Goal: Navigation & Orientation: Find specific page/section

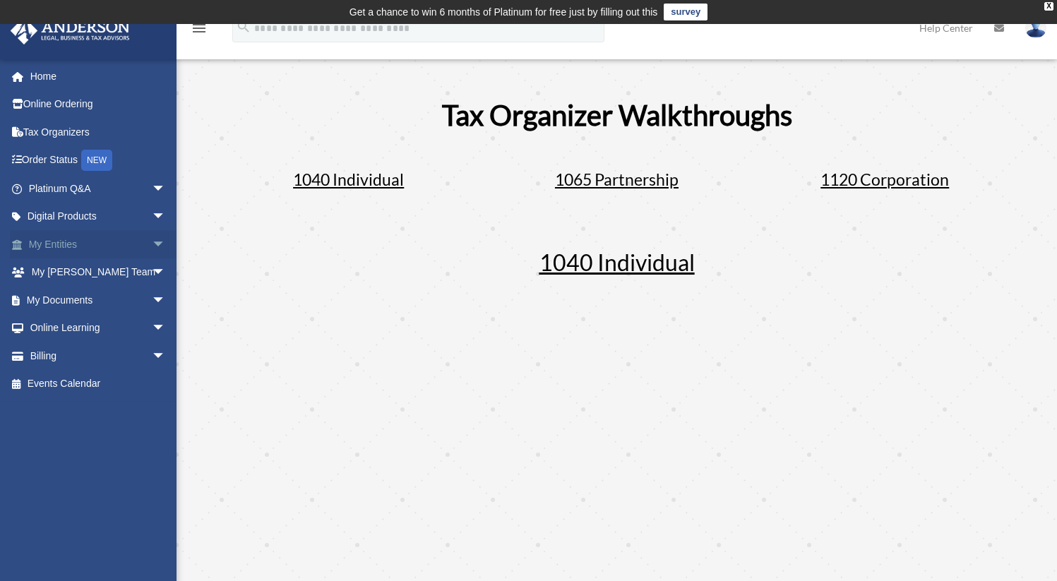
click at [152, 244] on span "arrow_drop_down" at bounding box center [166, 244] width 28 height 29
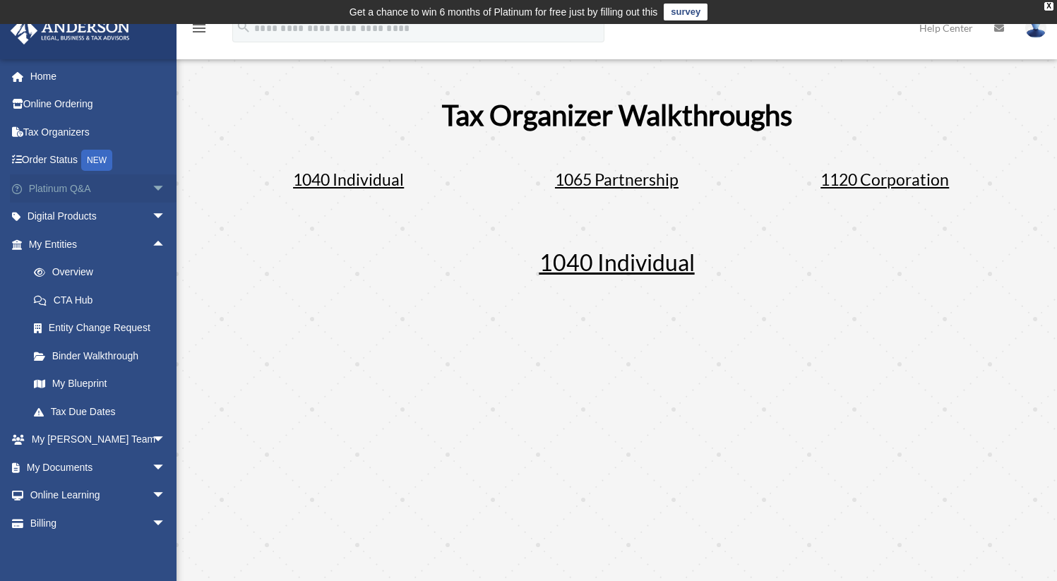
click at [152, 185] on span "arrow_drop_down" at bounding box center [166, 188] width 28 height 29
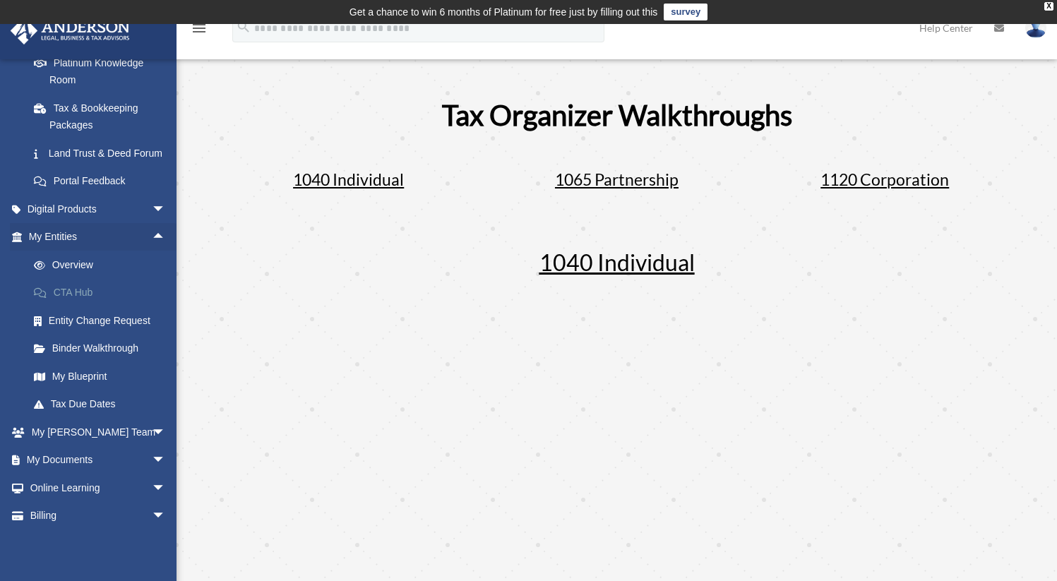
scroll to position [338, 0]
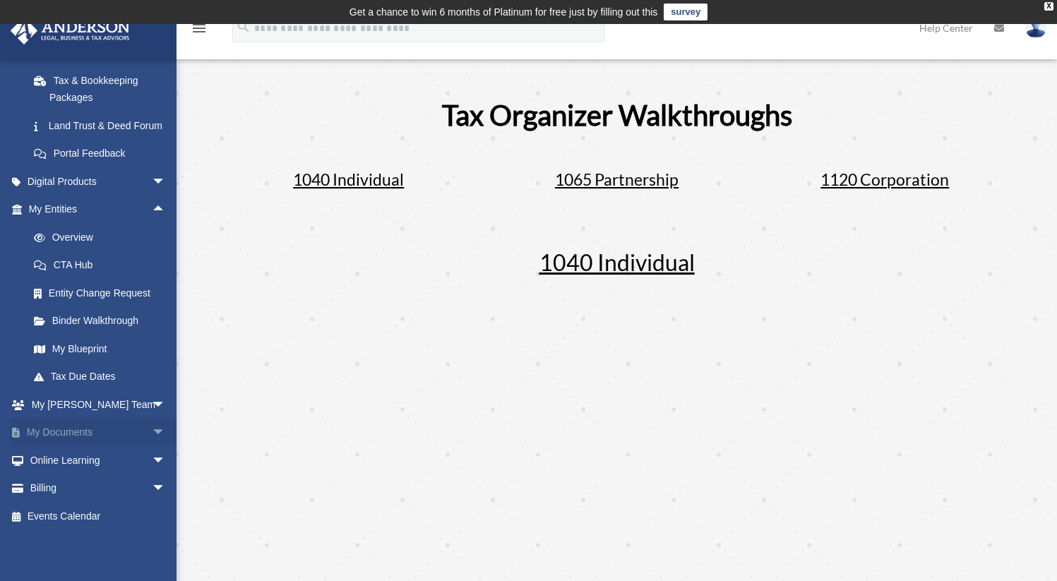
click at [152, 434] on span "arrow_drop_down" at bounding box center [166, 433] width 28 height 29
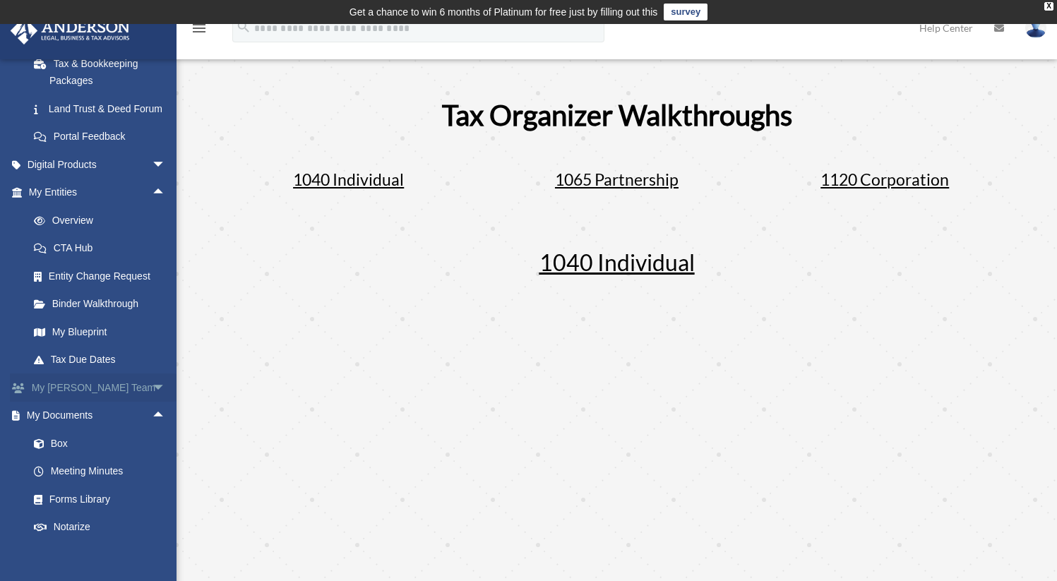
click at [152, 403] on span "arrow_drop_down" at bounding box center [166, 388] width 28 height 29
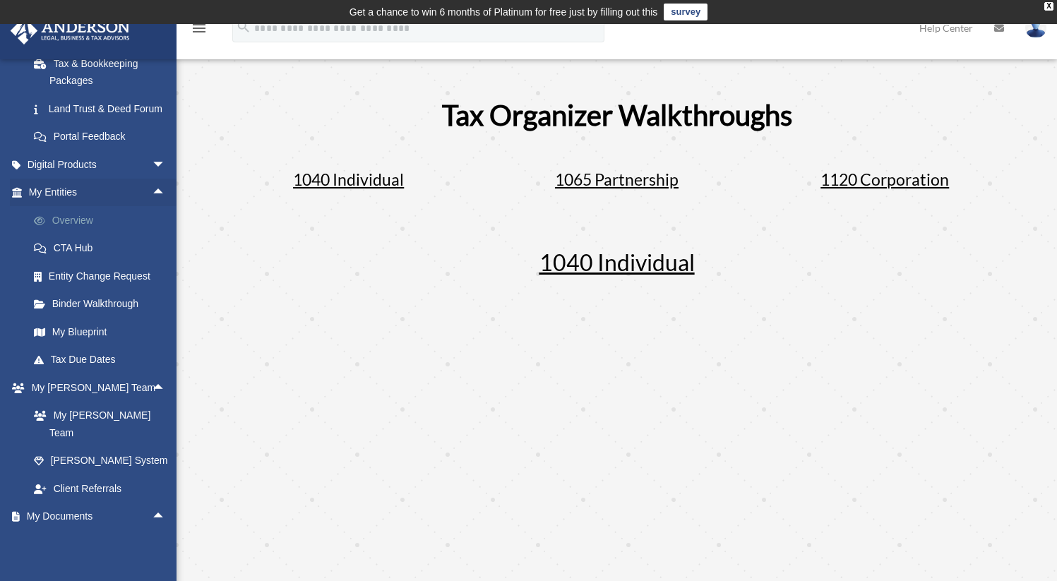
click at [96, 235] on link "Overview" at bounding box center [103, 220] width 167 height 28
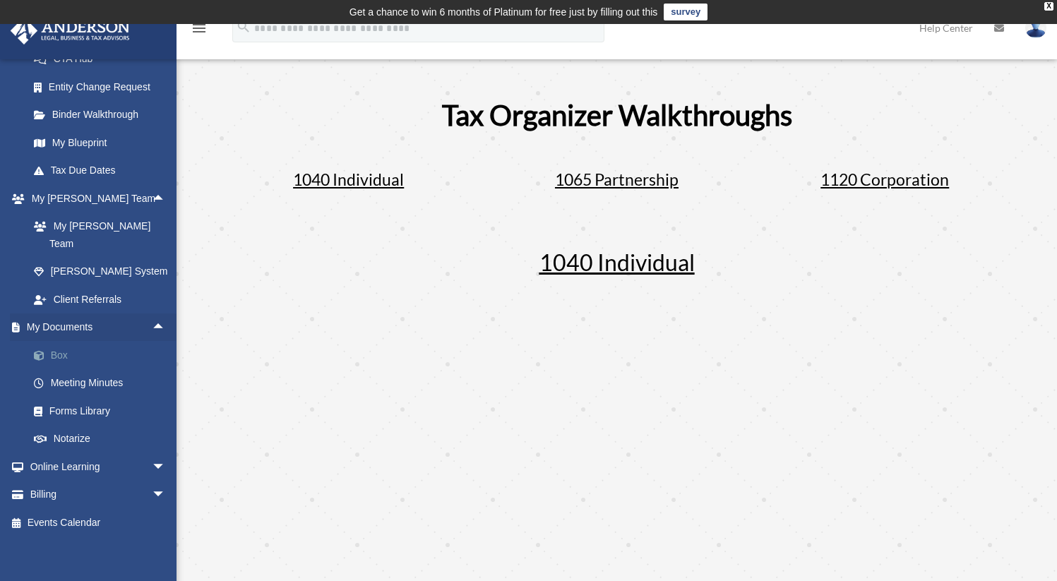
scroll to position [528, 0]
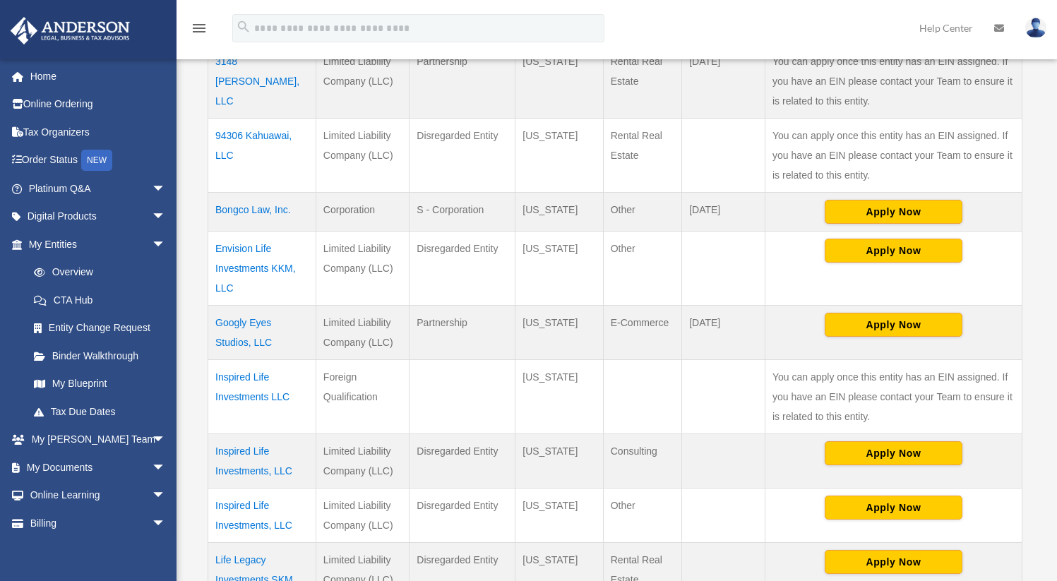
scroll to position [398, 0]
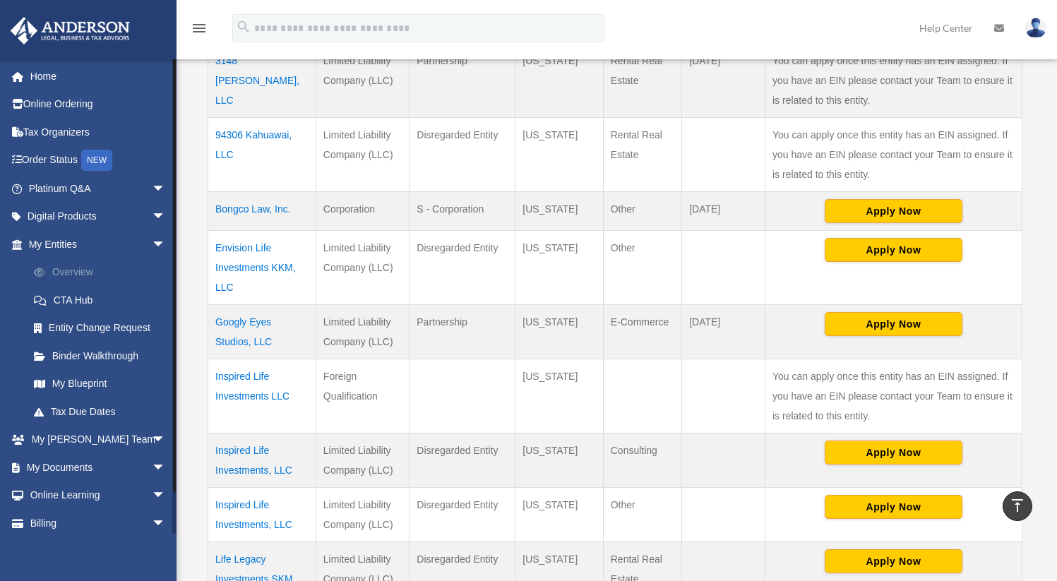
click at [79, 269] on link "Overview" at bounding box center [103, 273] width 167 height 28
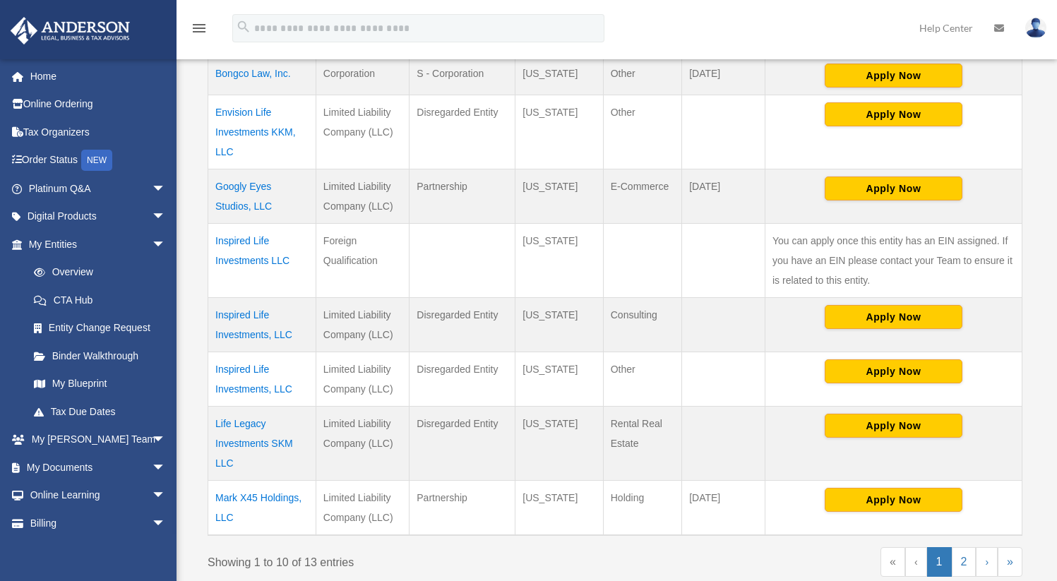
scroll to position [580, 0]
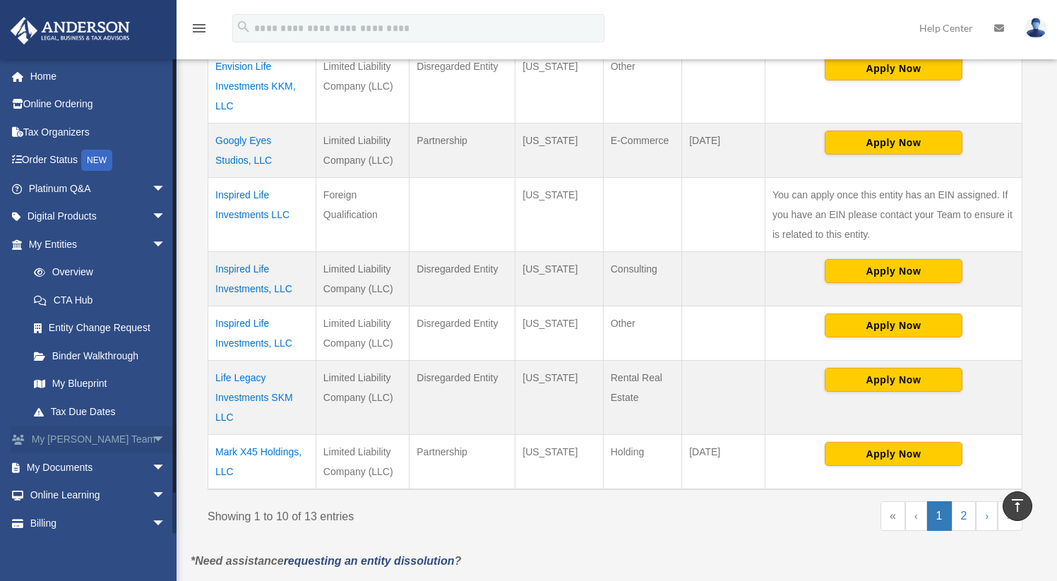
click at [135, 436] on link "My [PERSON_NAME] Team arrow_drop_down" at bounding box center [98, 440] width 177 height 28
click at [152, 437] on span "arrow_drop_down" at bounding box center [166, 440] width 28 height 29
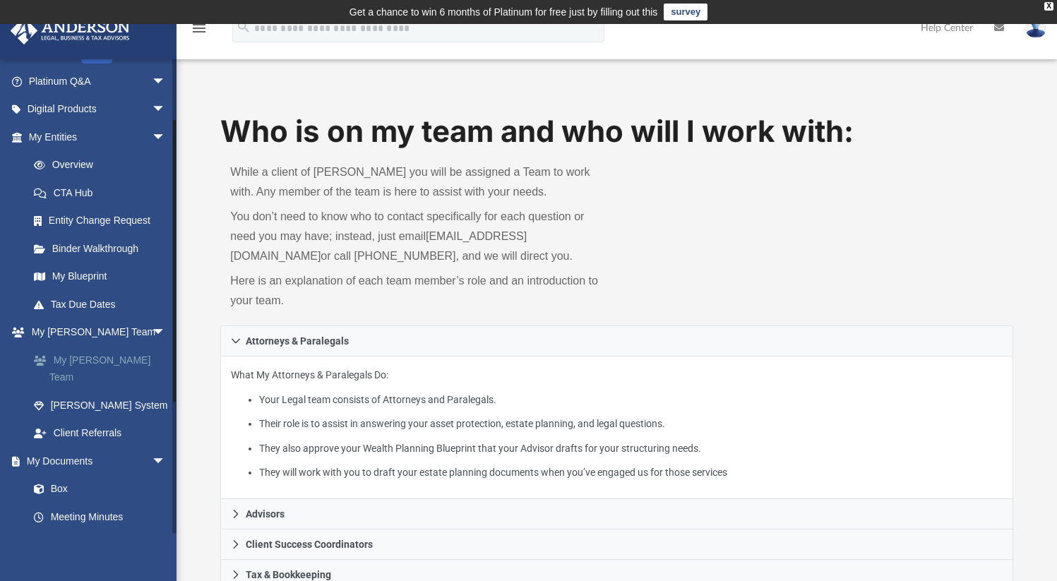
scroll to position [108, 0]
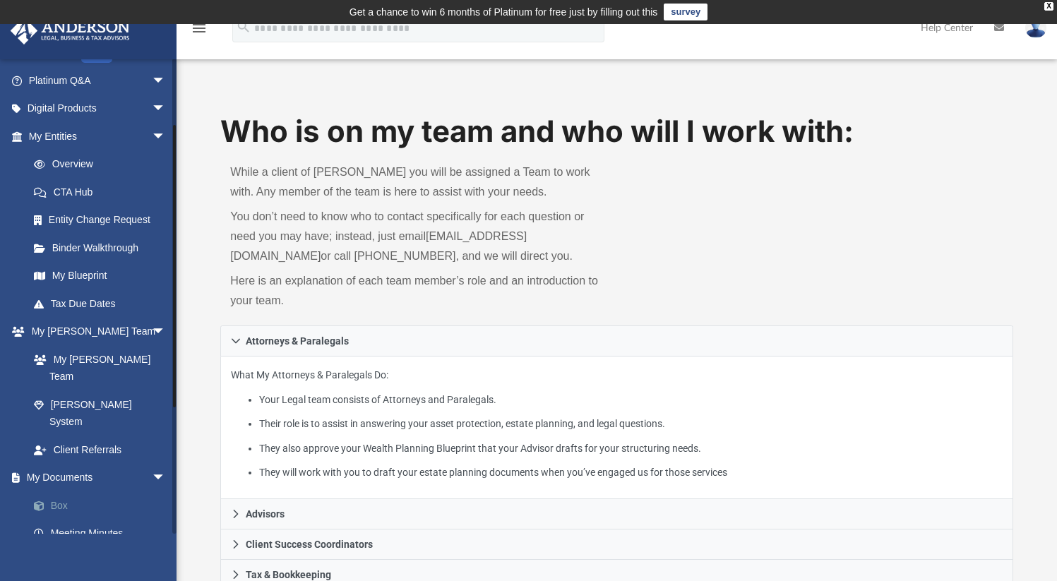
click at [67, 492] on link "Box" at bounding box center [103, 506] width 167 height 28
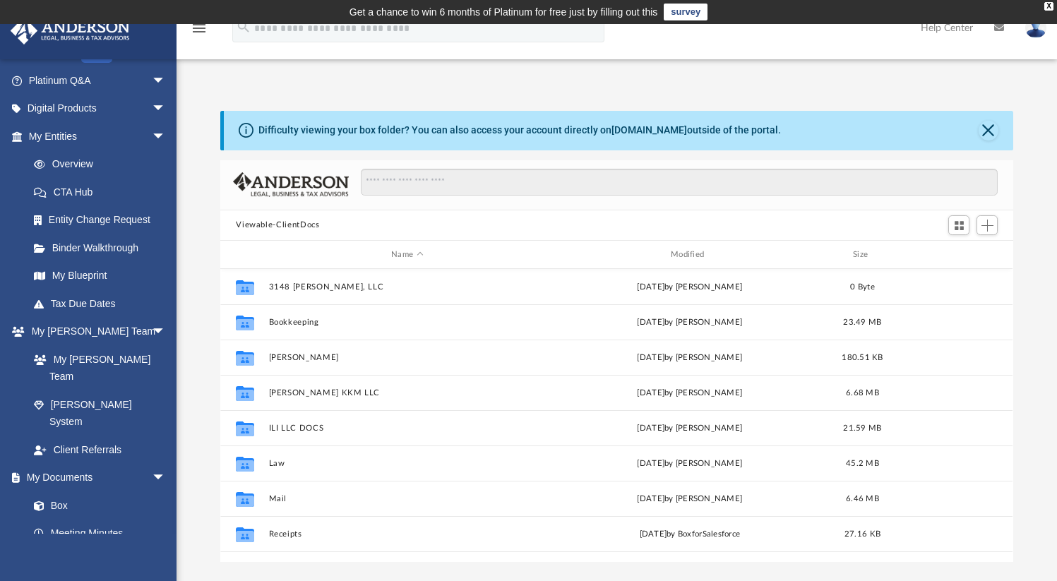
scroll to position [310, 782]
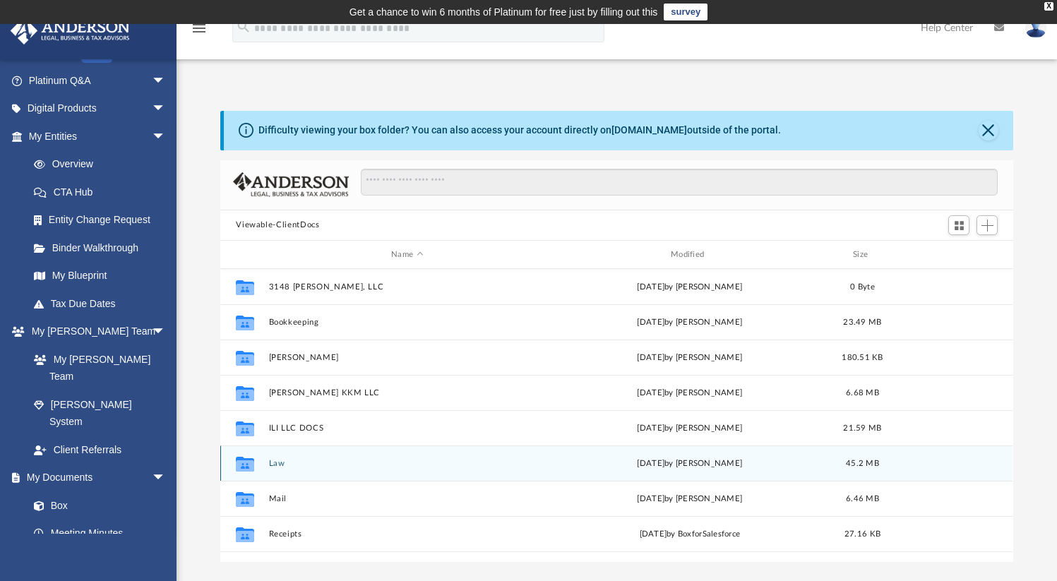
click at [274, 470] on div "Collaborated Folder Law Mon Aug 11 2025 by Nikki Llagas 45.2 MB" at bounding box center [616, 463] width 793 height 35
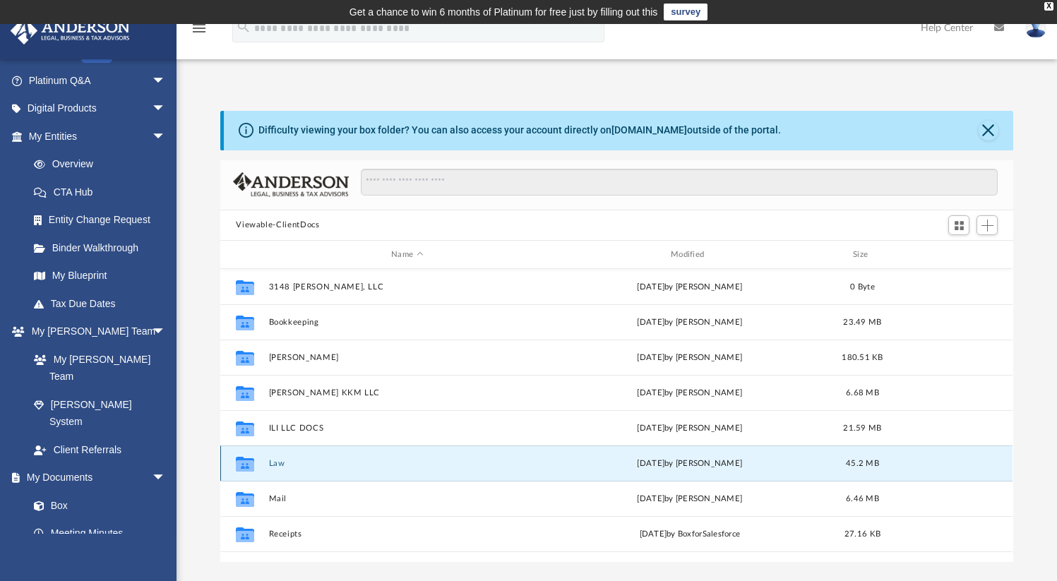
click at [245, 462] on icon "grid" at bounding box center [245, 466] width 18 height 11
click at [281, 465] on button "Law" at bounding box center [407, 463] width 277 height 9
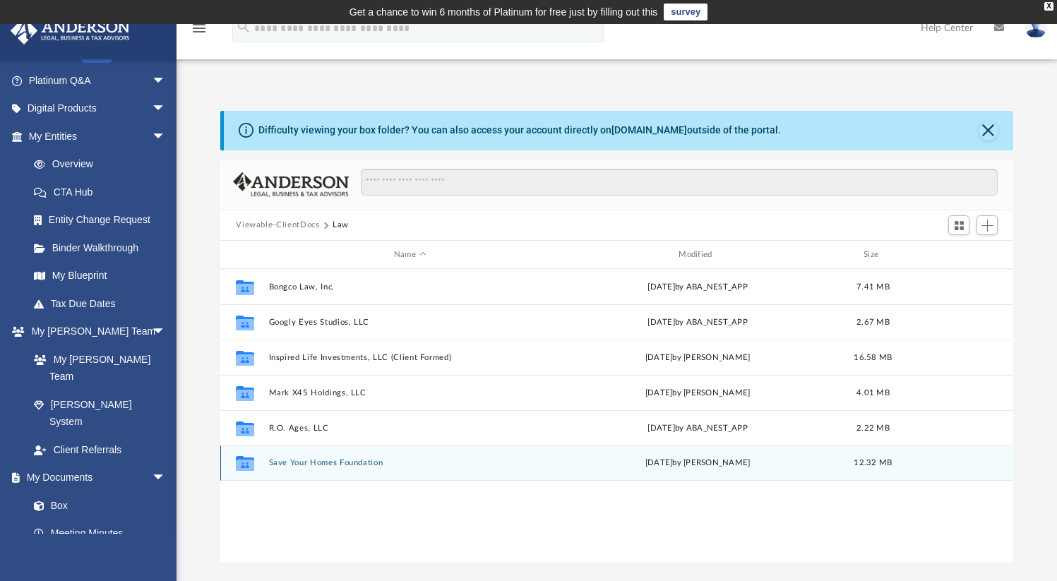
click at [316, 461] on button "Save Your Homes Foundation" at bounding box center [410, 463] width 282 height 9
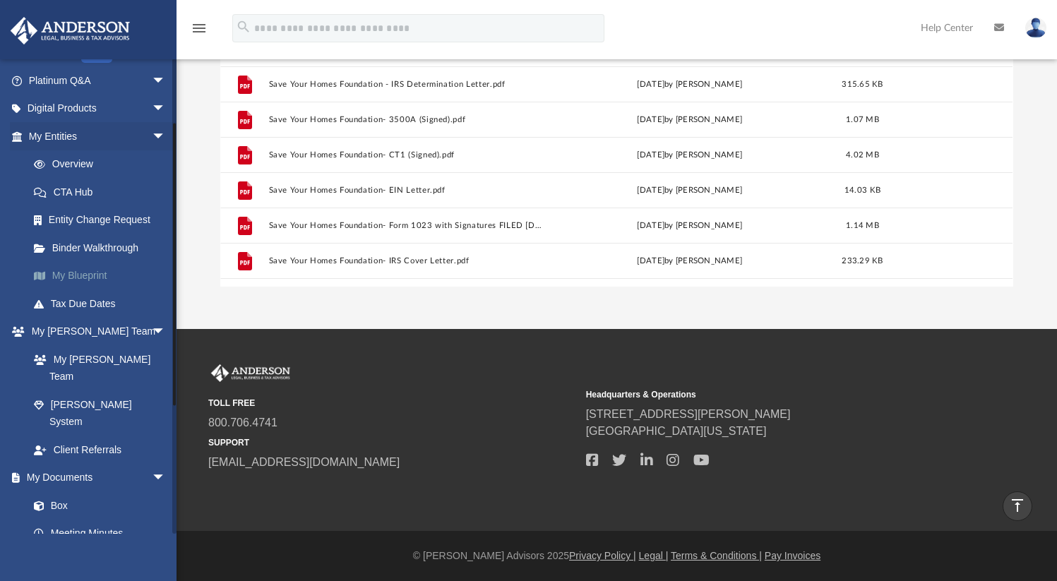
scroll to position [0, 0]
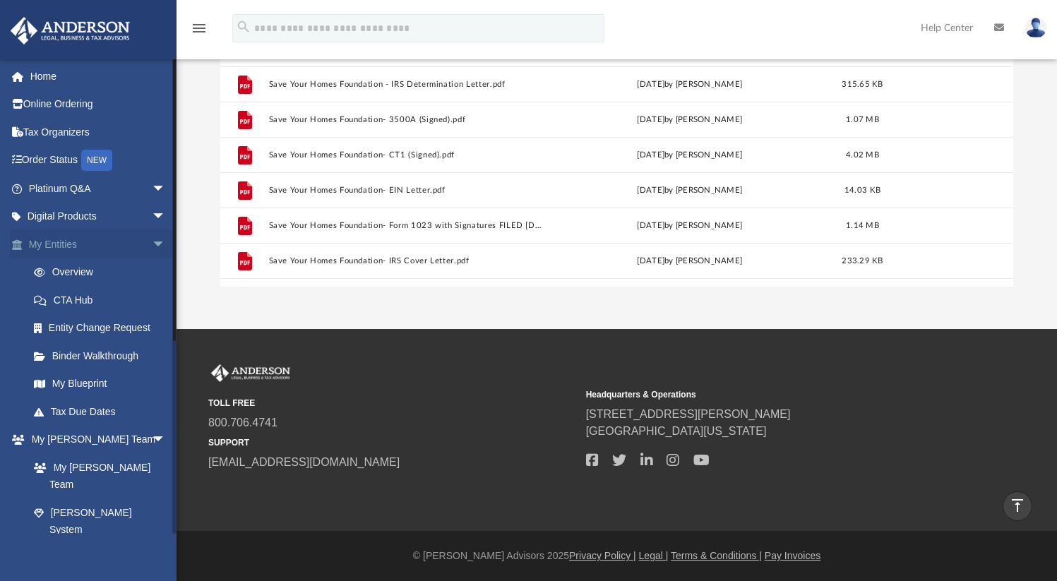
click at [152, 242] on span "arrow_drop_down" at bounding box center [166, 244] width 28 height 29
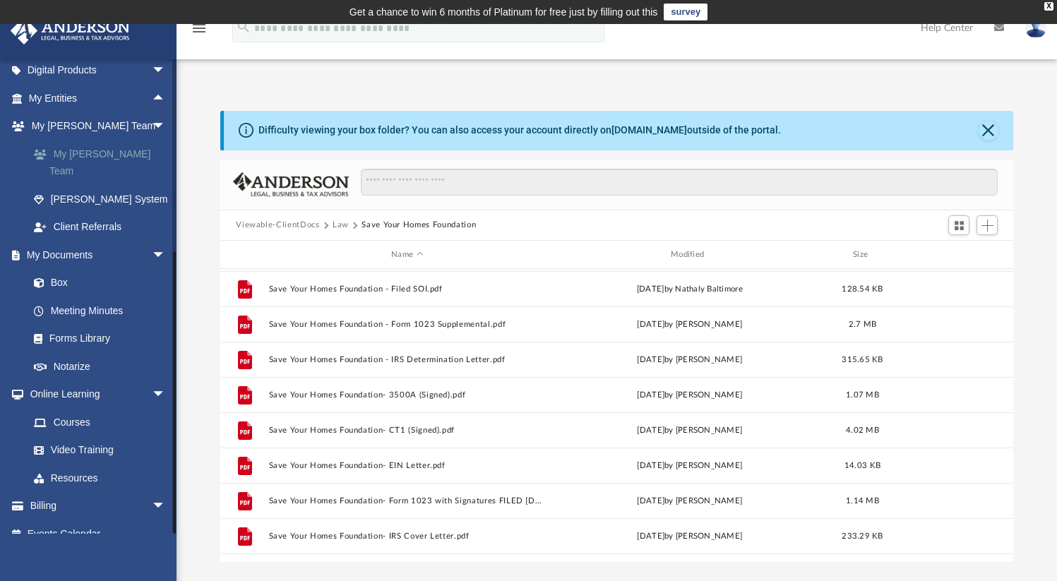
click at [123, 148] on link "My [PERSON_NAME] Team" at bounding box center [103, 162] width 167 height 45
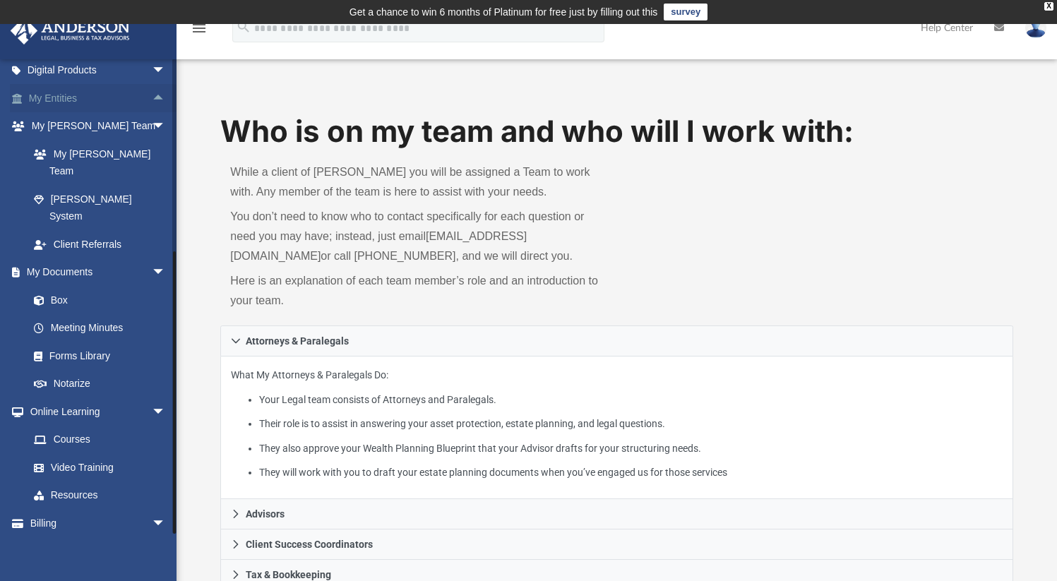
click at [94, 93] on link "My Entities arrow_drop_up" at bounding box center [98, 98] width 177 height 28
click at [85, 259] on link "My Documents arrow_drop_down" at bounding box center [98, 273] width 177 height 28
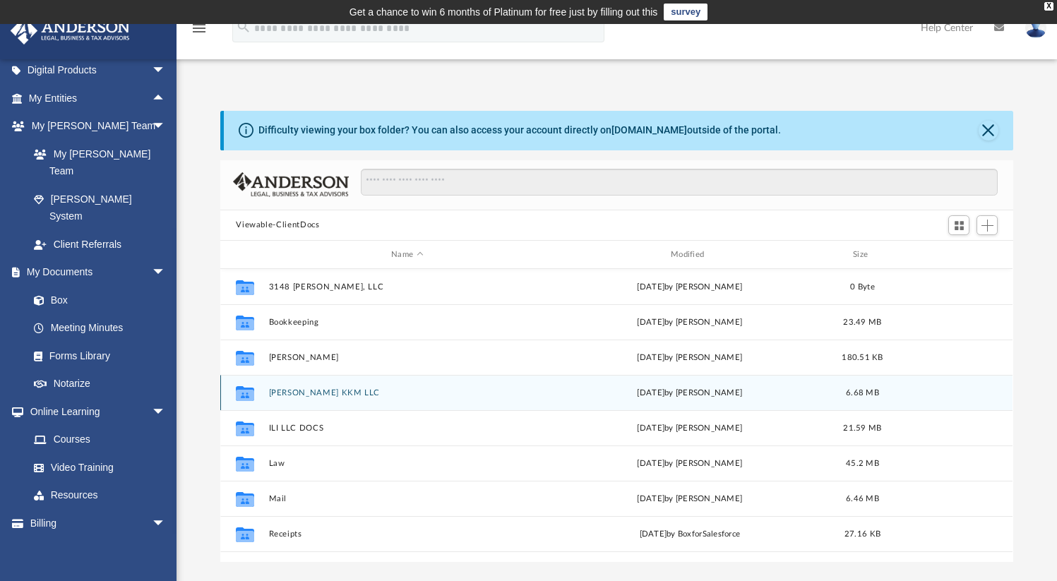
scroll to position [310, 782]
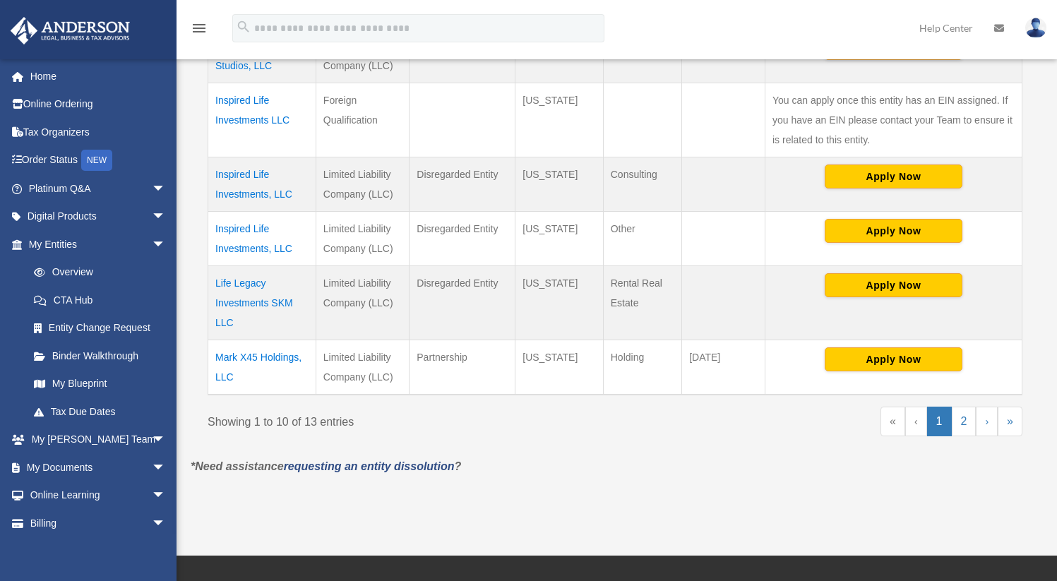
scroll to position [688, 0]
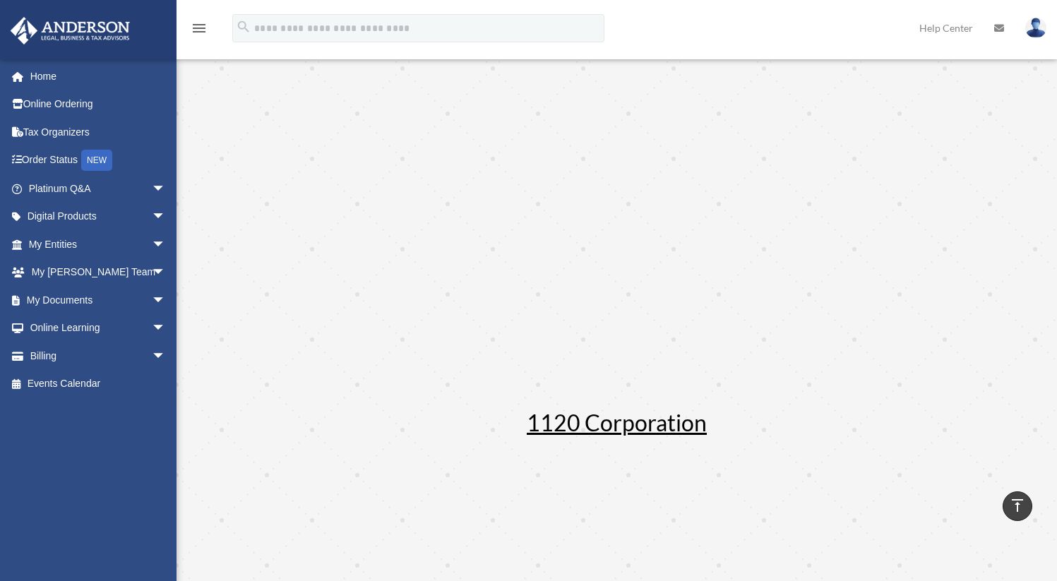
scroll to position [882, 0]
